Goal: Task Accomplishment & Management: Complete application form

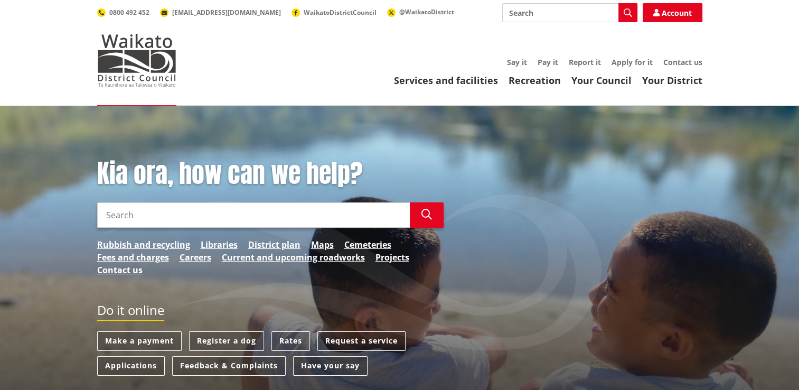
click at [234, 212] on input "Search" at bounding box center [253, 214] width 312 height 25
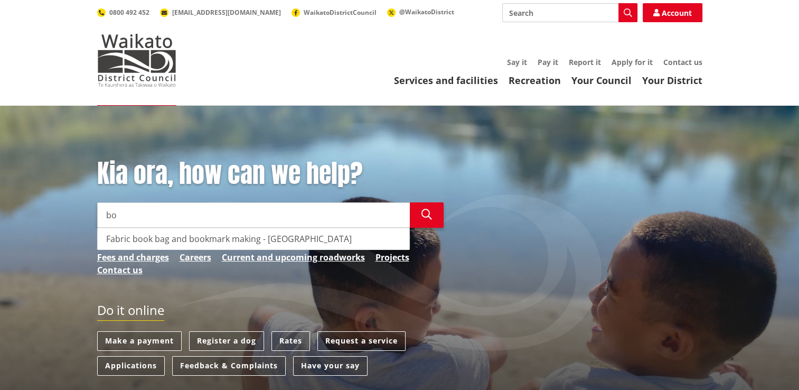
type input "b"
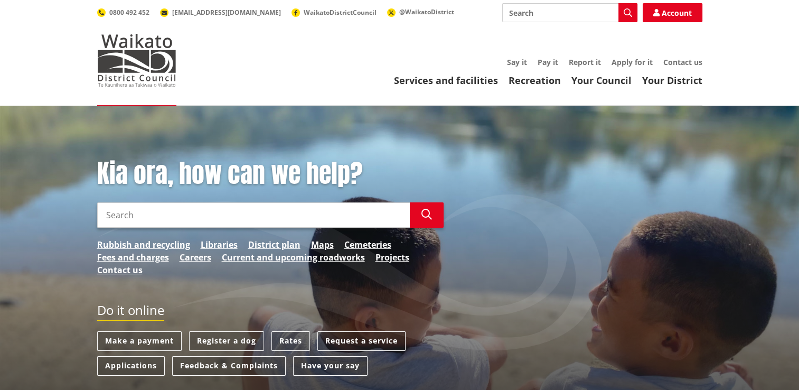
click at [477, 88] on header "Toggle search Toggle navigation Services and facilities Recreation Your Council…" at bounding box center [399, 53] width 799 height 106
click at [478, 80] on link "Services and facilities" at bounding box center [446, 80] width 104 height 13
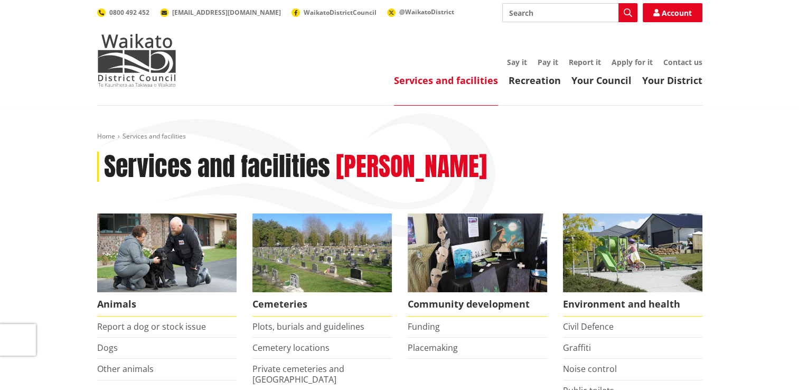
drag, startPoint x: 538, startPoint y: 81, endPoint x: 568, endPoint y: 82, distance: 30.1
click at [538, 81] on link "Recreation" at bounding box center [534, 80] width 52 height 13
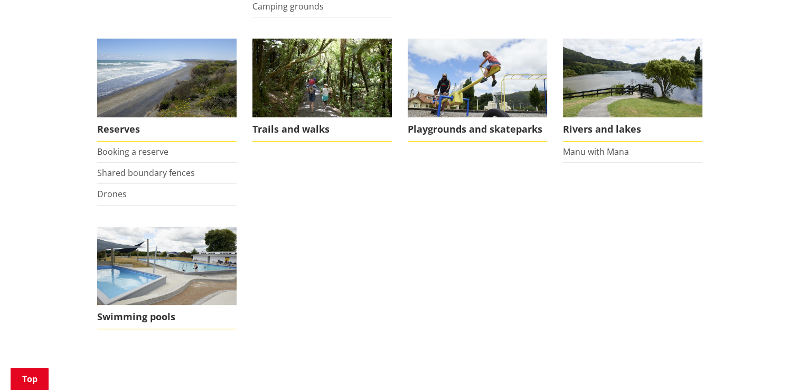
scroll to position [324, 0]
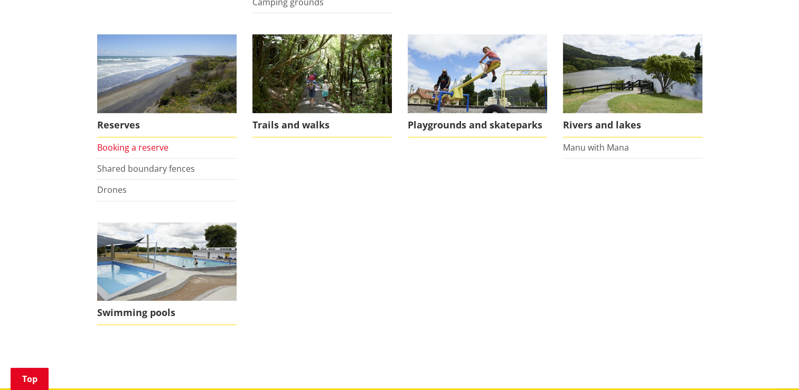
click at [135, 151] on link "Booking a reserve" at bounding box center [132, 147] width 71 height 12
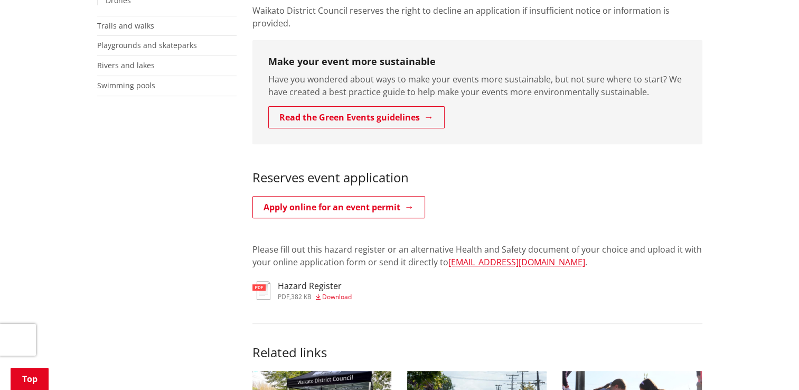
scroll to position [353, 0]
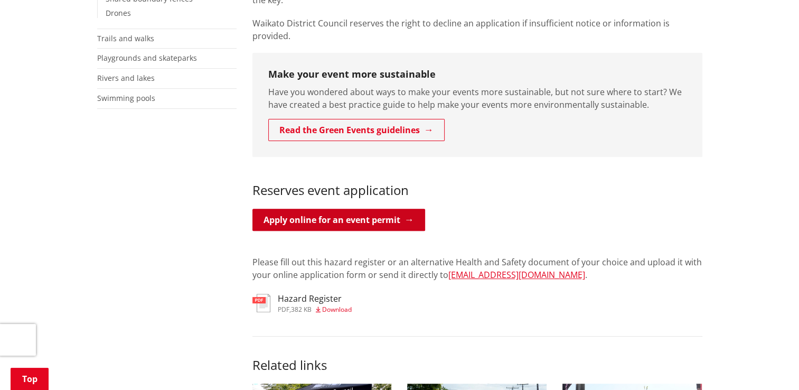
click at [331, 211] on link "Apply online for an event permit" at bounding box center [338, 219] width 173 height 22
